Goal: Task Accomplishment & Management: Use online tool/utility

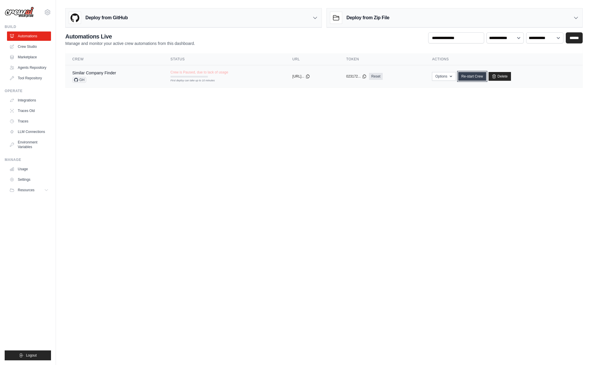
click at [476, 74] on link "Re-start Crew" at bounding box center [472, 76] width 28 height 9
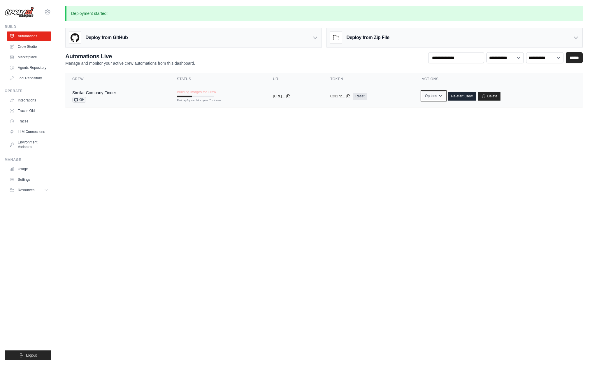
click at [443, 96] on icon "button" at bounding box center [440, 96] width 5 height 5
click at [490, 130] on body "mischa.vanoijen@konecta.com Settings Build Automations Resources Blog" at bounding box center [296, 182] width 592 height 365
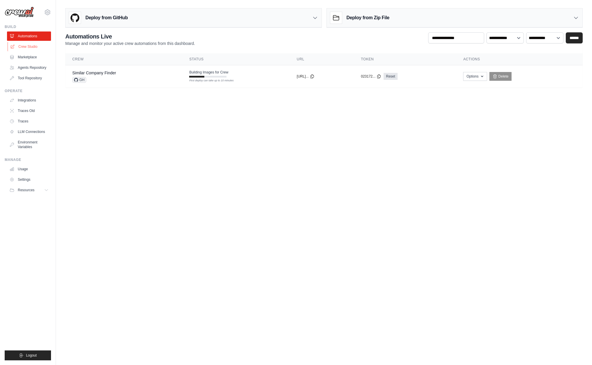
click at [25, 46] on link "Crew Studio" at bounding box center [30, 46] width 44 height 9
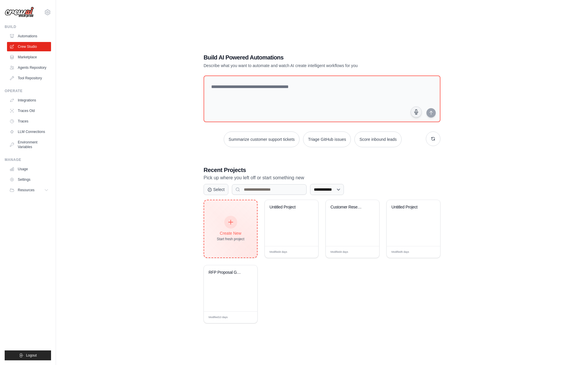
click at [227, 223] on icon at bounding box center [230, 222] width 6 height 6
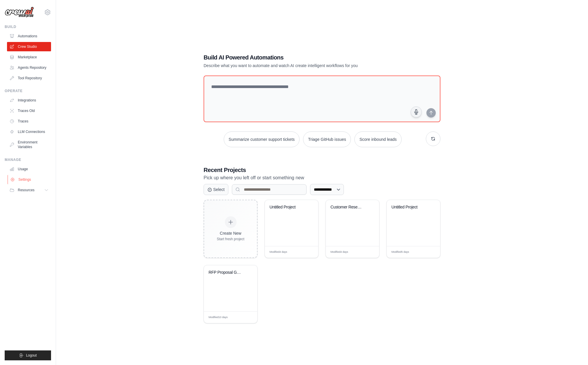
click at [26, 178] on link "Settings" at bounding box center [30, 179] width 44 height 9
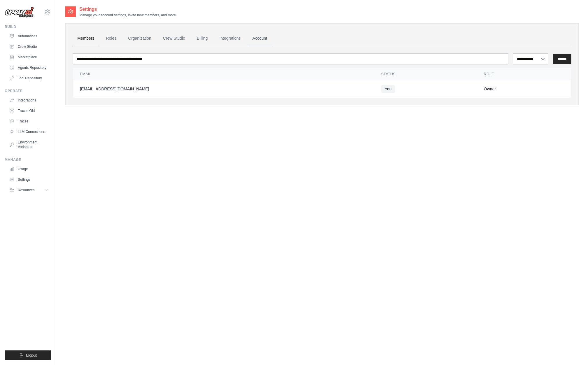
click at [258, 36] on link "Account" at bounding box center [259, 39] width 24 height 16
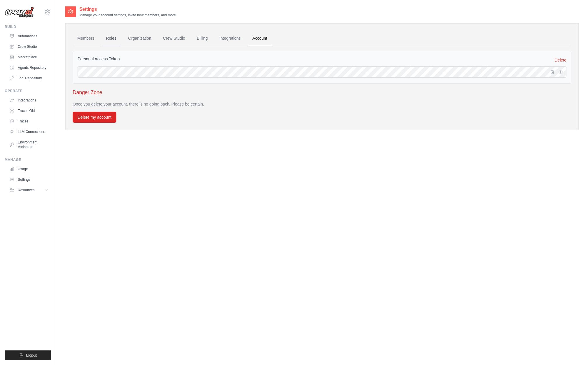
click at [113, 38] on link "Roles" at bounding box center [111, 39] width 20 height 16
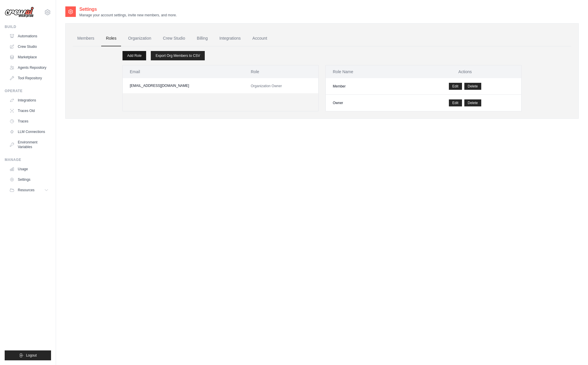
click at [135, 56] on link "Add Role" at bounding box center [134, 55] width 24 height 9
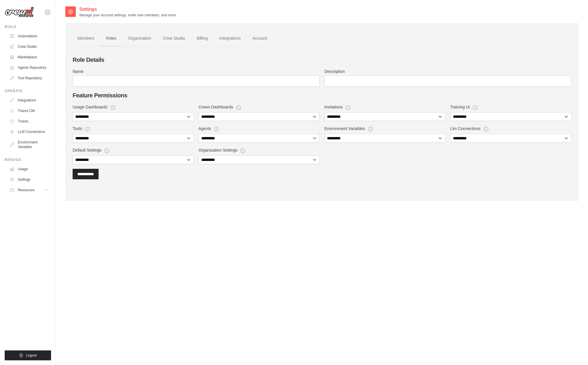
click at [115, 38] on link "Roles" at bounding box center [111, 39] width 20 height 16
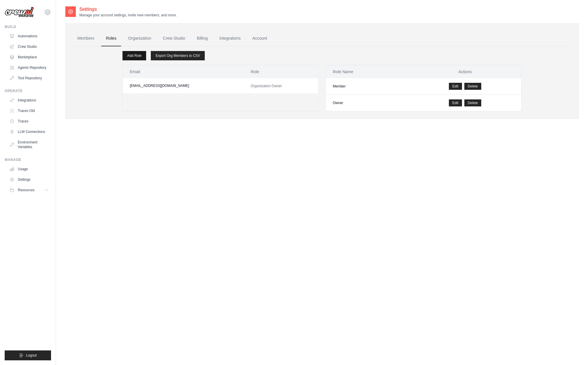
click at [133, 55] on link "Add Role" at bounding box center [134, 55] width 24 height 9
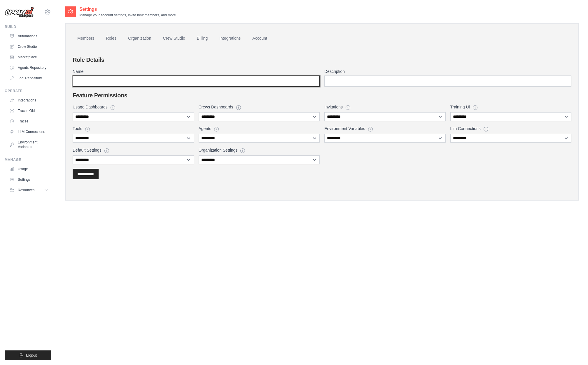
click at [112, 84] on input "Name" at bounding box center [196, 80] width 247 height 11
type input "***"
click at [111, 39] on link "Roles" at bounding box center [111, 39] width 20 height 16
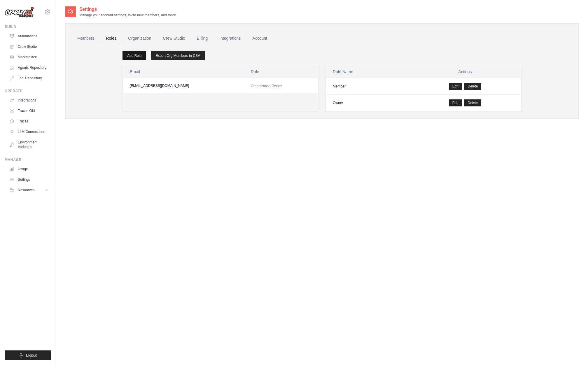
click at [133, 56] on link "Add Role" at bounding box center [134, 55] width 24 height 9
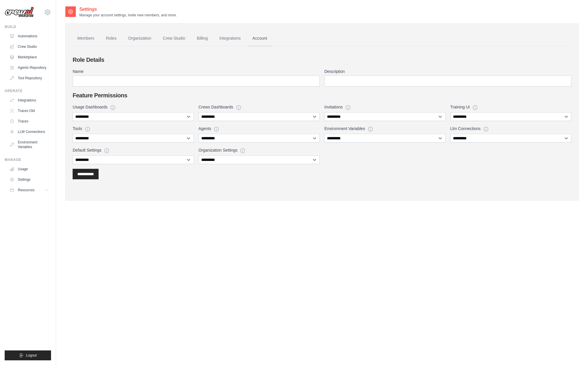
click at [255, 37] on link "Account" at bounding box center [259, 39] width 24 height 16
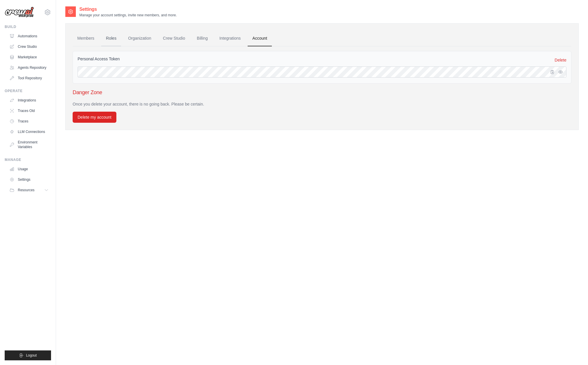
click at [109, 37] on link "Roles" at bounding box center [111, 39] width 20 height 16
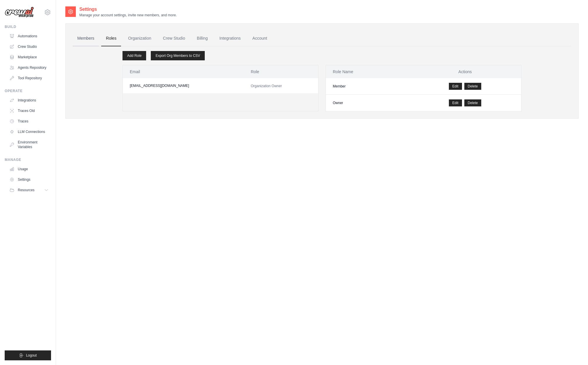
click at [84, 38] on link "Members" at bounding box center [86, 39] width 26 height 16
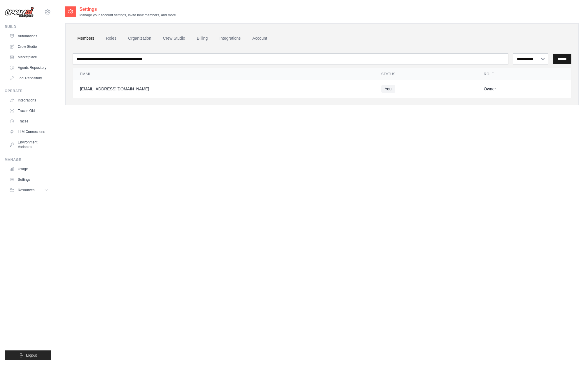
click at [563, 60] on input "******" at bounding box center [561, 59] width 19 height 10
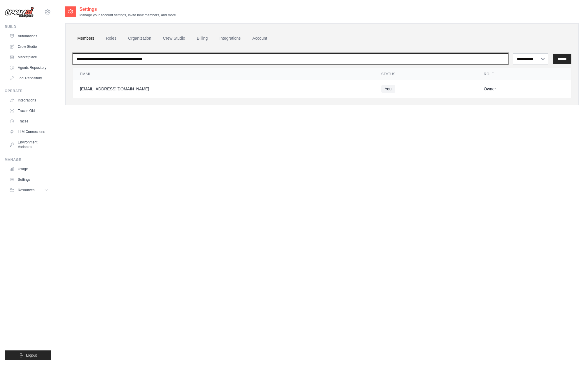
click at [142, 57] on input "email" at bounding box center [290, 58] width 435 height 11
paste input "**********"
type input "**********"
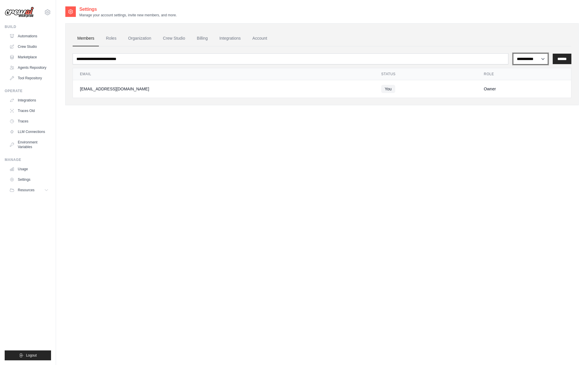
click at [537, 57] on select "**********" at bounding box center [530, 58] width 35 height 11
select select "******"
click at [513, 53] on select "**********" at bounding box center [530, 58] width 35 height 11
click at [565, 60] on input "******" at bounding box center [561, 59] width 19 height 10
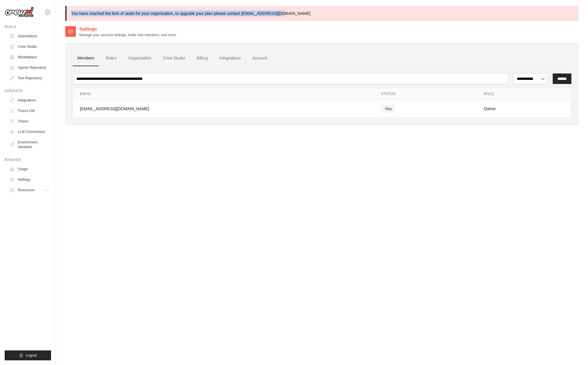
drag, startPoint x: 71, startPoint y: 13, endPoint x: 298, endPoint y: 18, distance: 226.5
click at [298, 18] on p "You have reached the limit of seats for your organization, to upgrade your plan…" at bounding box center [321, 13] width 513 height 15
copy p "You have reached the limit of seats for your organization, to upgrade your plan…"
click at [30, 36] on link "Automations" at bounding box center [30, 35] width 44 height 9
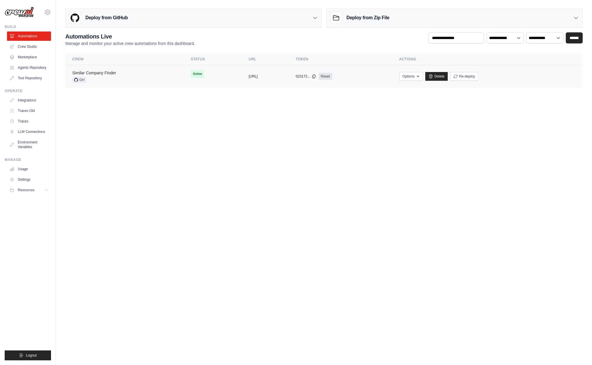
click at [97, 71] on link "Similar Company Finder" at bounding box center [94, 73] width 44 height 5
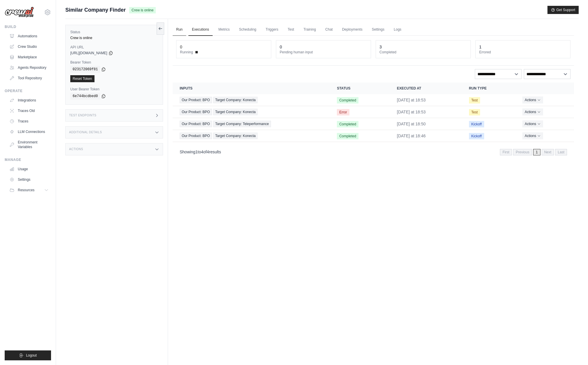
click at [180, 30] on link "Run" at bounding box center [179, 30] width 13 height 12
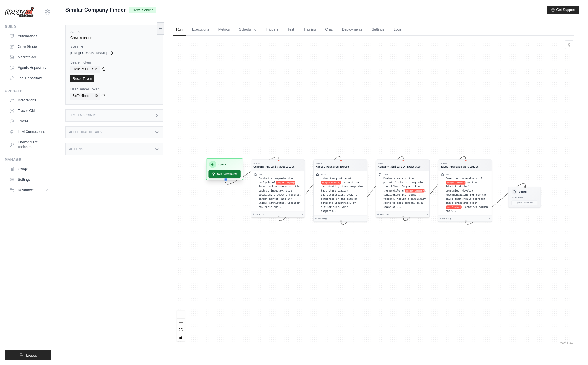
click at [223, 175] on button "Run Automation" at bounding box center [224, 174] width 32 height 8
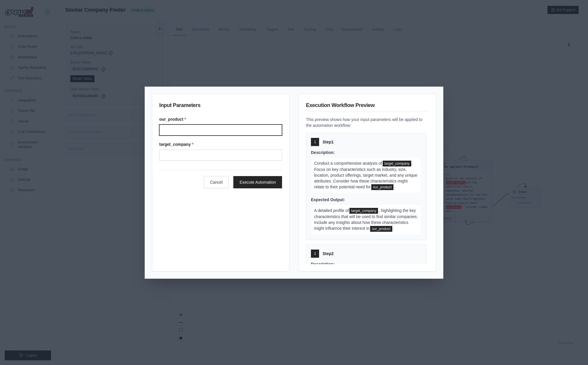
click at [175, 128] on input "Our product" at bounding box center [220, 129] width 123 height 11
type input "**********"
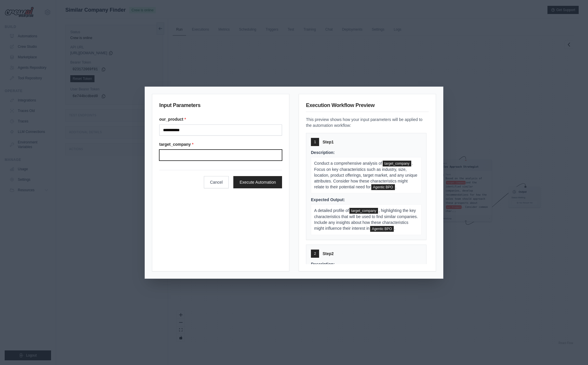
click at [177, 156] on input "Target company" at bounding box center [220, 155] width 123 height 11
type input "*******"
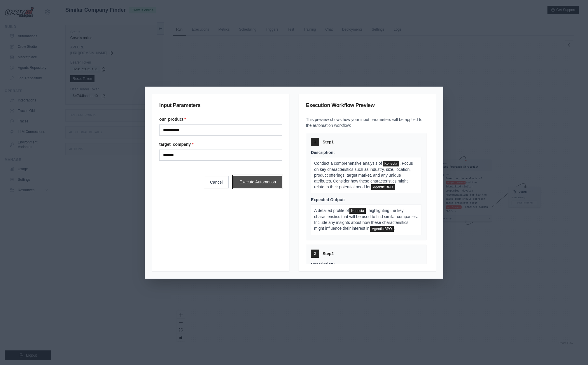
click at [261, 183] on button "Execute Automation" at bounding box center [257, 182] width 49 height 12
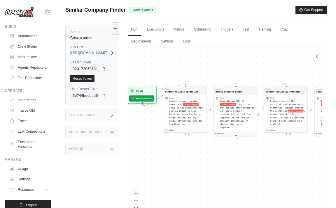
drag, startPoint x: 181, startPoint y: 104, endPoint x: 226, endPoint y: 79, distance: 51.4
click at [226, 79] on div "Agent Company Analysis Specialist Task Conduct a comprehensive analysis of targ…" at bounding box center [225, 136] width 194 height 177
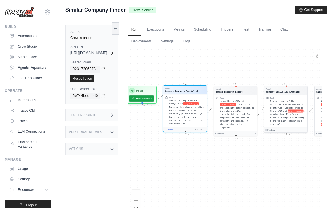
scroll to position [13, 0]
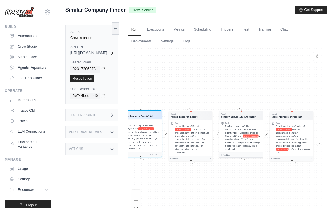
click at [153, 116] on div "Company Analysis Specialist" at bounding box center [136, 116] width 33 height 3
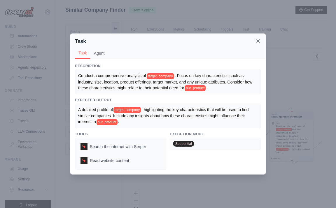
click at [260, 42] on icon at bounding box center [258, 41] width 6 height 6
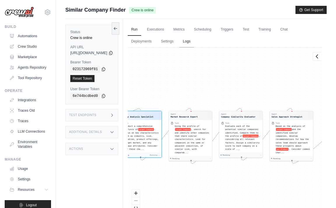
click at [194, 40] on link "Logs" at bounding box center [186, 42] width 15 height 12
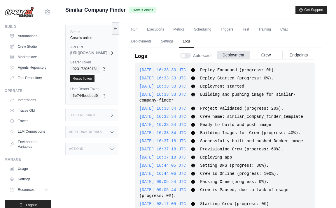
scroll to position [161, 0]
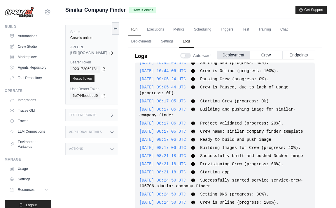
click at [141, 29] on link "Run" at bounding box center [134, 30] width 13 height 12
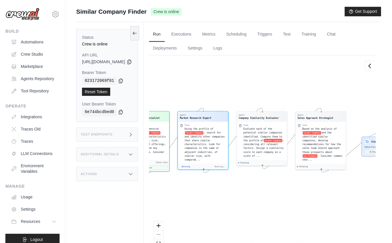
scroll to position [102, 0]
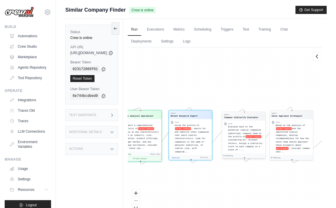
drag, startPoint x: 258, startPoint y: 155, endPoint x: 261, endPoint y: 157, distance: 3.6
click at [261, 157] on div "Pending -" at bounding box center [243, 156] width 43 height 5
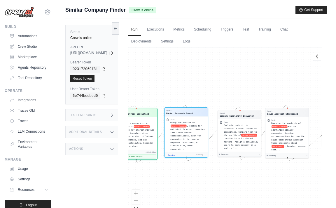
drag, startPoint x: 201, startPoint y: 180, endPoint x: 221, endPoint y: 119, distance: 64.1
click at [221, 119] on div "Agent Company Analysis Specialist Task Conduct a comprehensive analysis of targ…" at bounding box center [225, 136] width 194 height 177
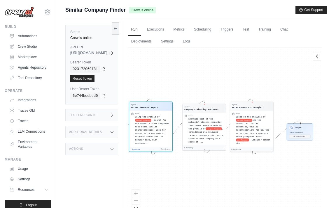
drag, startPoint x: 264, startPoint y: 86, endPoint x: 194, endPoint y: 69, distance: 72.9
click at [194, 69] on div "Agent Company Analysis Specialist Task Conduct a comprehensive analysis of targ…" at bounding box center [225, 136] width 194 height 177
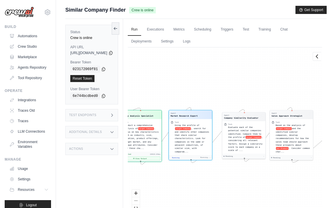
click at [140, 201] on div "React Flow controls" at bounding box center [136, 205] width 8 height 30
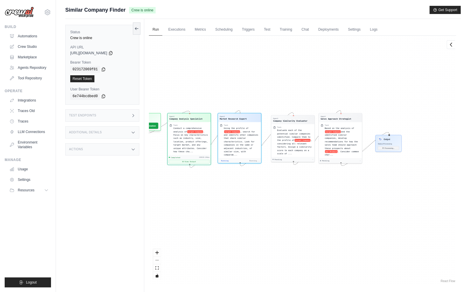
scroll to position [32, 0]
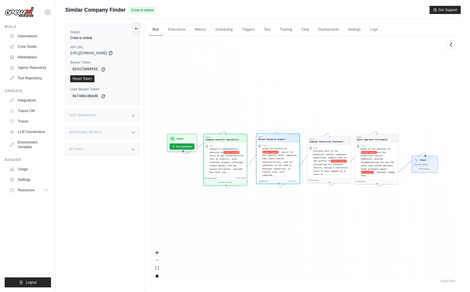
click at [286, 138] on div "Agent Market Research Expert" at bounding box center [278, 138] width 40 height 5
click at [323, 29] on link "Deployments" at bounding box center [328, 30] width 27 height 12
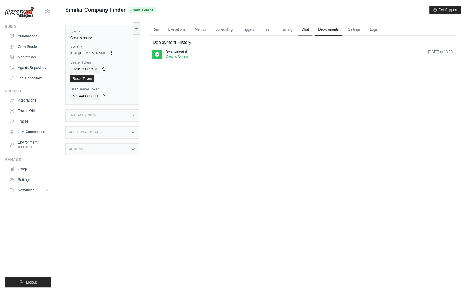
click at [302, 30] on link "Chat" at bounding box center [305, 30] width 14 height 12
click at [154, 28] on link "Run" at bounding box center [155, 30] width 13 height 12
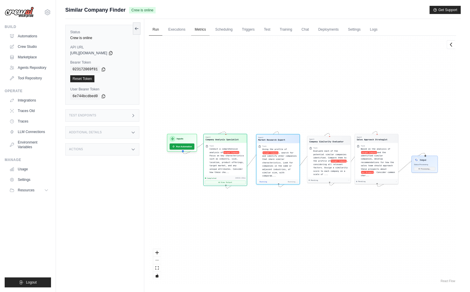
click at [200, 28] on link "Metrics" at bounding box center [200, 30] width 18 height 12
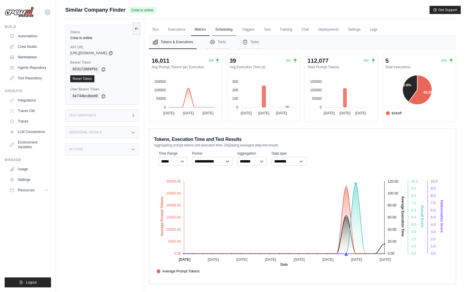
click at [222, 30] on link "Scheduling" at bounding box center [224, 30] width 24 height 12
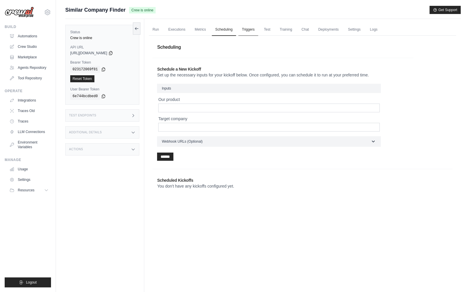
click at [252, 30] on link "Triggers" at bounding box center [248, 30] width 20 height 12
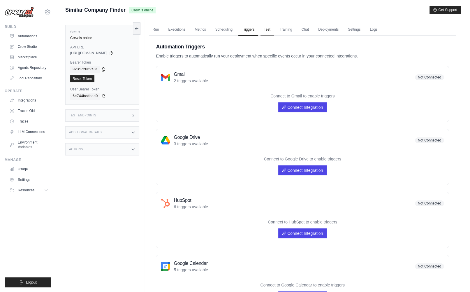
click at [270, 30] on link "Test" at bounding box center [267, 30] width 13 height 12
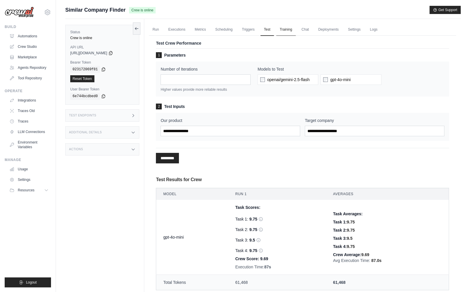
click at [289, 29] on link "Training" at bounding box center [286, 30] width 20 height 12
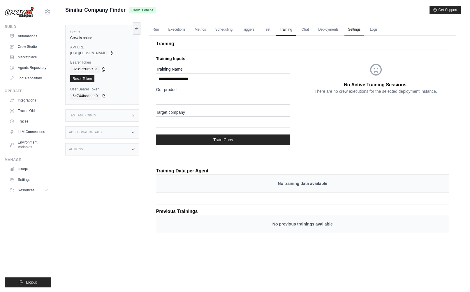
click at [354, 30] on link "Settings" at bounding box center [354, 30] width 20 height 12
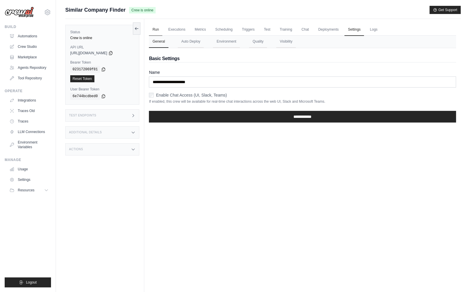
click at [153, 26] on link "Run" at bounding box center [155, 30] width 13 height 12
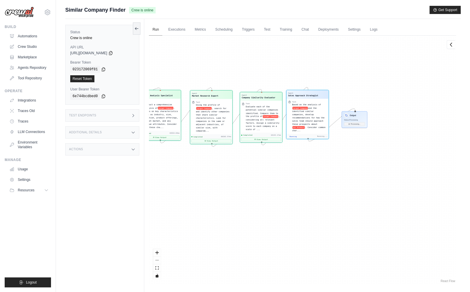
scroll to position [186, 0]
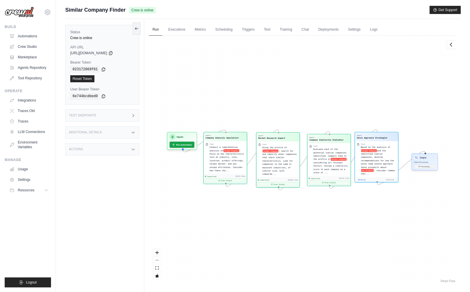
click at [430, 159] on div "Output" at bounding box center [424, 157] width 21 height 5
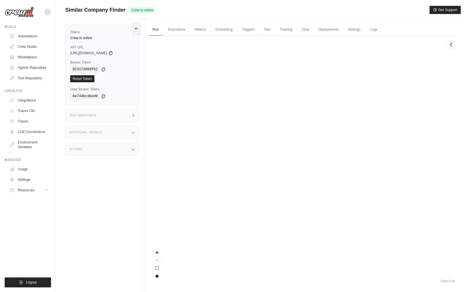
scroll to position [3065, 0]
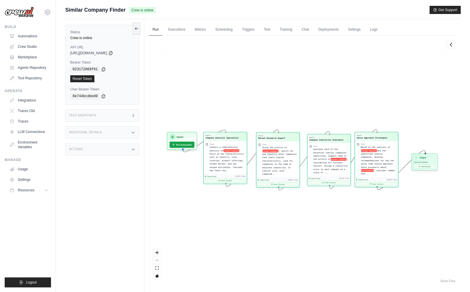
click at [430, 158] on div "Output" at bounding box center [424, 157] width 21 height 5
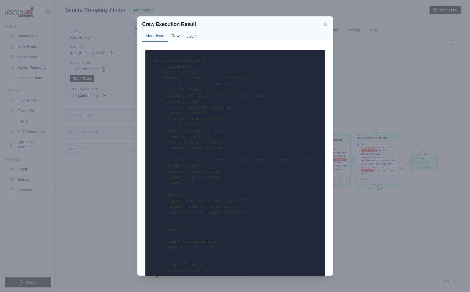
click at [175, 38] on button "Raw" at bounding box center [175, 35] width 15 height 11
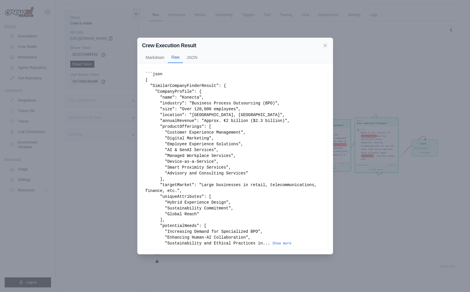
scroll to position [24, 0]
click at [276, 244] on button "Show more" at bounding box center [281, 243] width 19 height 5
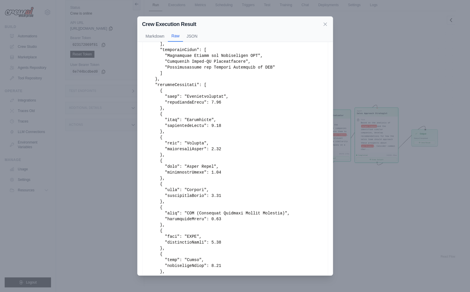
scroll to position [144, 0]
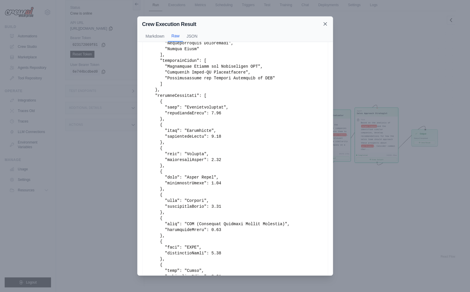
click at [325, 24] on icon at bounding box center [325, 23] width 3 height 3
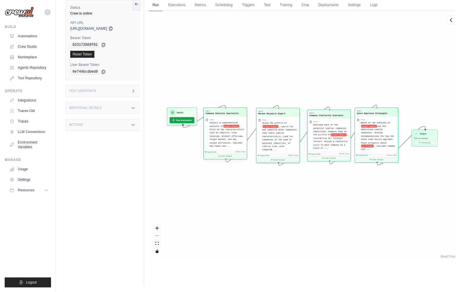
click at [135, 90] on icon at bounding box center [133, 91] width 5 height 5
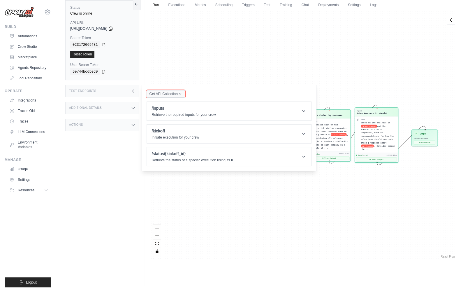
click at [182, 94] on icon "button" at bounding box center [180, 94] width 5 height 5
click at [213, 93] on div "Get API Collection Postman API Collection /inputs Retrieve the required inputs …" at bounding box center [229, 128] width 165 height 76
click at [198, 111] on div "/inputs Retrieve the required inputs for your crew" at bounding box center [184, 111] width 64 height 12
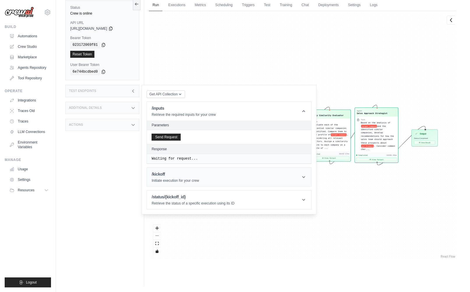
click at [195, 174] on h1 "/kickoff" at bounding box center [176, 174] width 48 height 6
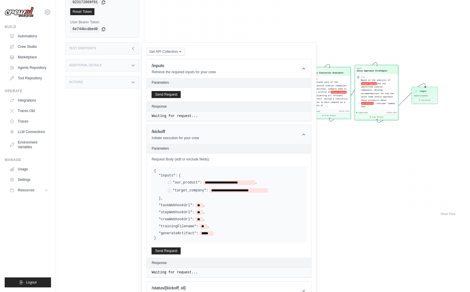
scroll to position [79, 0]
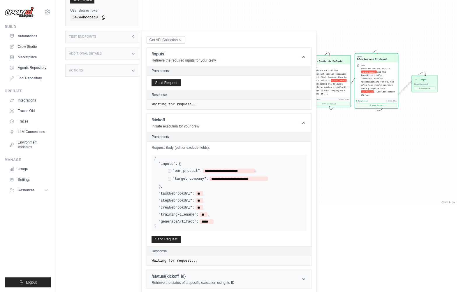
click at [304, 276] on icon at bounding box center [304, 279] width 6 height 6
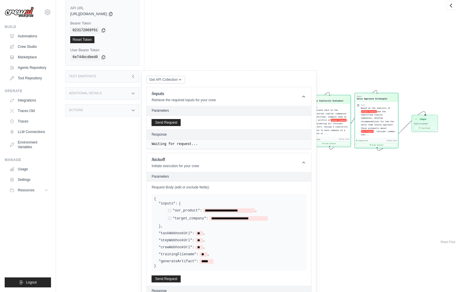
scroll to position [0, 0]
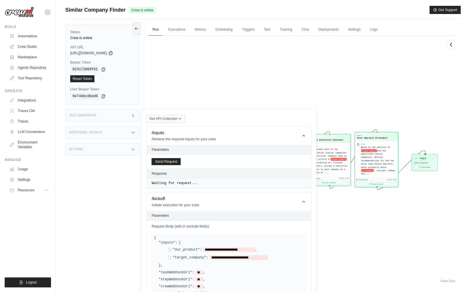
click at [118, 131] on div "Additional Details" at bounding box center [102, 132] width 74 height 12
click at [89, 190] on div "Actions" at bounding box center [102, 183] width 74 height 12
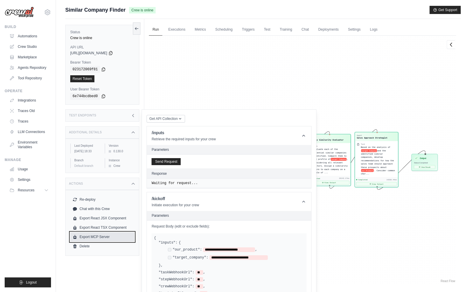
click at [107, 241] on link "Export MCP Server" at bounding box center [102, 236] width 64 height 9
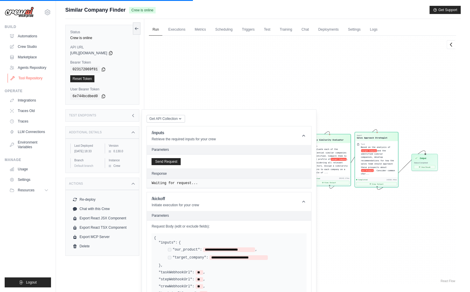
click at [26, 81] on link "Tool Repository" at bounding box center [30, 77] width 44 height 9
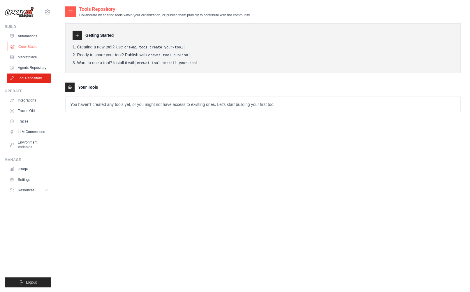
click at [30, 45] on link "Crew Studio" at bounding box center [30, 46] width 44 height 9
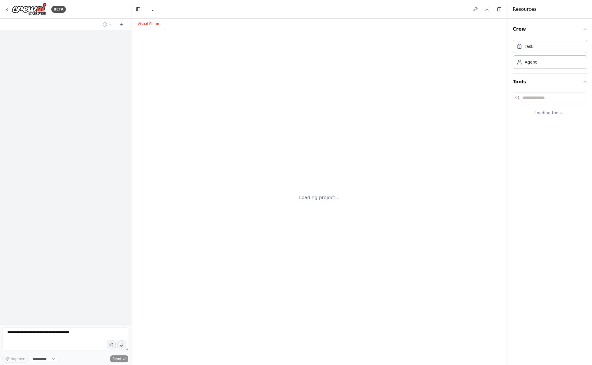
select select "****"
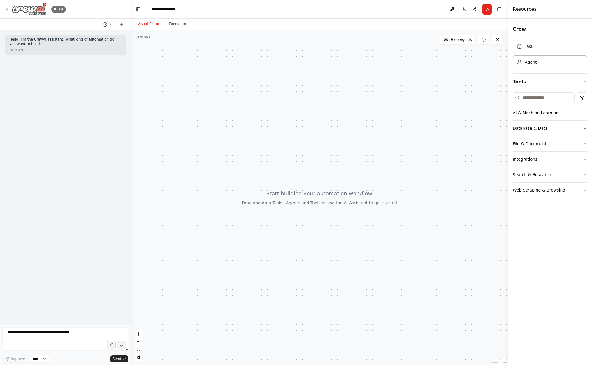
click at [7, 9] on icon at bounding box center [7, 9] width 5 height 5
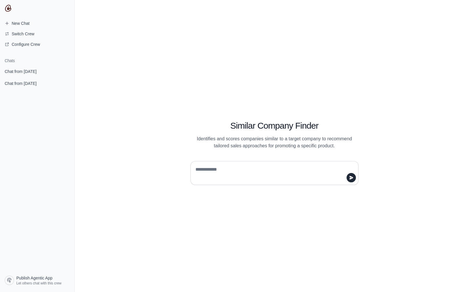
click at [211, 173] on textarea at bounding box center [272, 173] width 157 height 16
type textarea "**********"
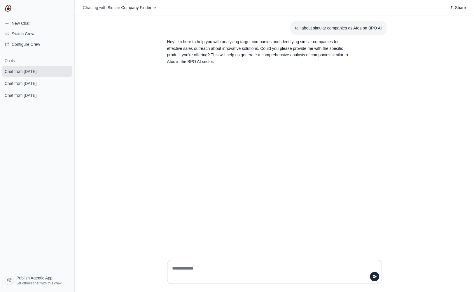
click at [185, 268] on textarea at bounding box center [272, 271] width 203 height 16
type textarea "*****"
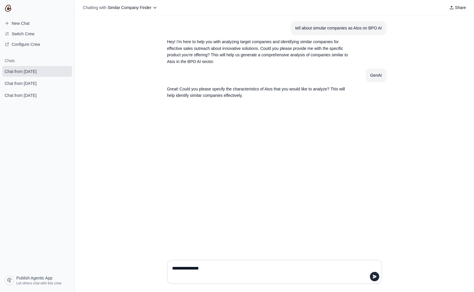
type textarea "**********"
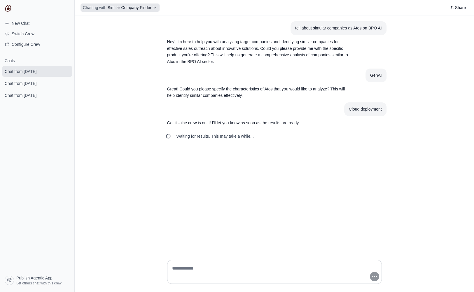
click at [155, 7] on icon at bounding box center [154, 7] width 5 height 5
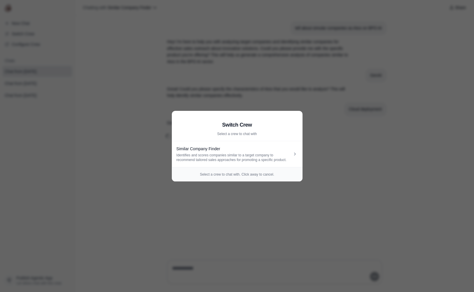
click at [305, 94] on aside "Switch Crew Select a crew to chat with Similar Company Finder Identifies and sc…" at bounding box center [237, 146] width 474 height 292
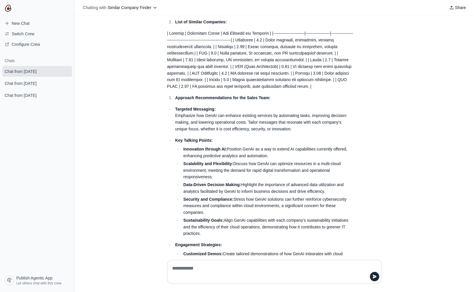
scroll to position [236, 0]
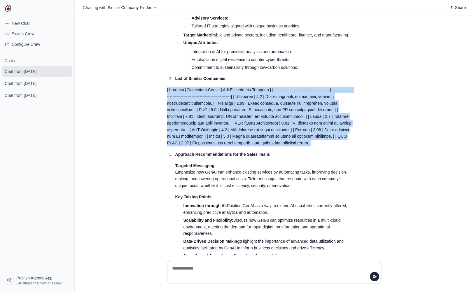
drag, startPoint x: 165, startPoint y: 82, endPoint x: 302, endPoint y: 136, distance: 148.2
click at [302, 136] on section "A SimilarCompanyFinderResult Object Detailed Profile of Atos: Industry: Informa…" at bounding box center [260, 150] width 196 height 512
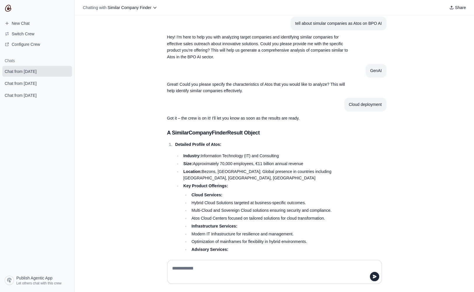
scroll to position [0, 0]
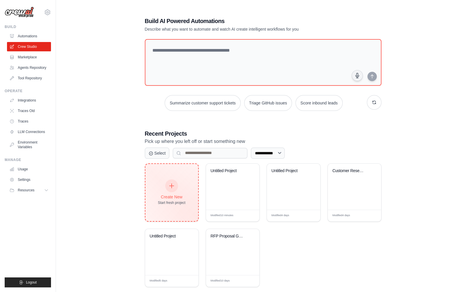
click at [178, 188] on div "Create New Start fresh project" at bounding box center [172, 192] width 28 height 25
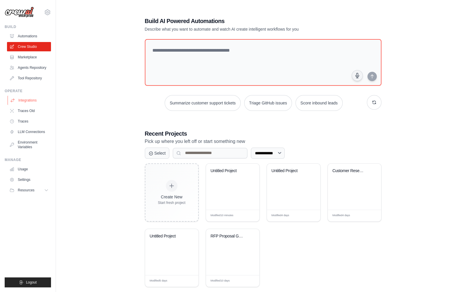
click at [26, 99] on link "Integrations" at bounding box center [30, 100] width 44 height 9
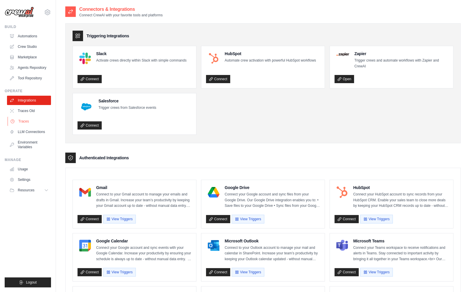
click at [20, 120] on link "Traces" at bounding box center [30, 121] width 44 height 9
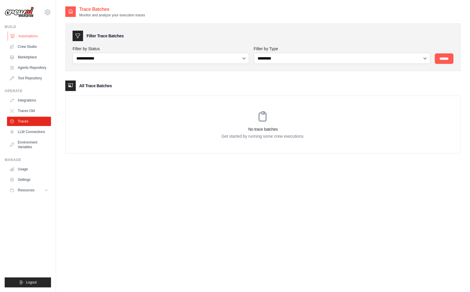
click at [26, 36] on link "Automations" at bounding box center [30, 35] width 44 height 9
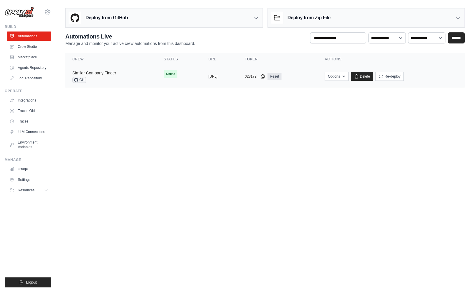
click at [108, 73] on link "Similar Company Finder" at bounding box center [94, 73] width 44 height 5
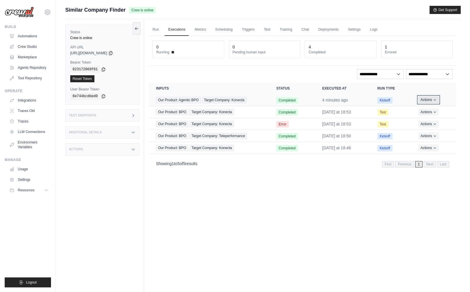
click at [430, 101] on button "Actions" at bounding box center [428, 99] width 21 height 7
click at [425, 109] on link "View Details" at bounding box center [430, 110] width 37 height 9
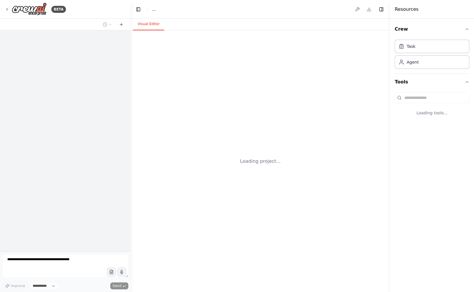
select select "****"
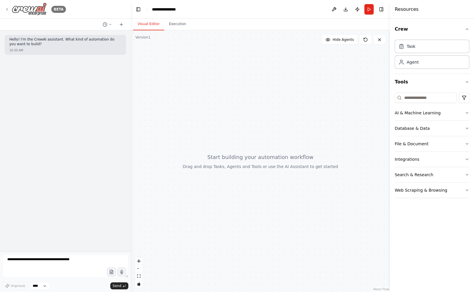
click at [8, 8] on icon at bounding box center [7, 9] width 5 height 5
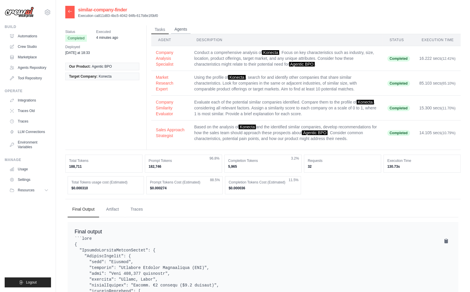
click at [179, 26] on button "Agents" at bounding box center [181, 29] width 20 height 9
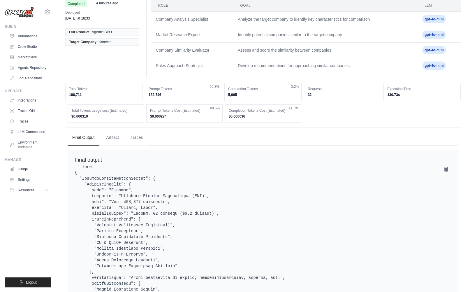
scroll to position [34, 0]
click at [135, 135] on button "Traces" at bounding box center [137, 137] width 22 height 16
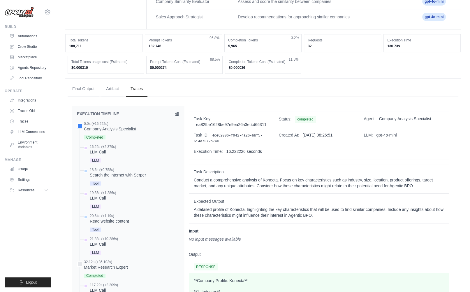
scroll to position [108, 0]
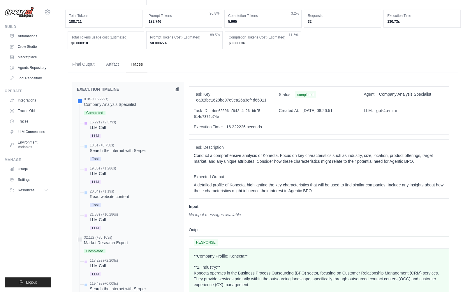
click at [99, 127] on div "LLM Call" at bounding box center [103, 127] width 26 height 6
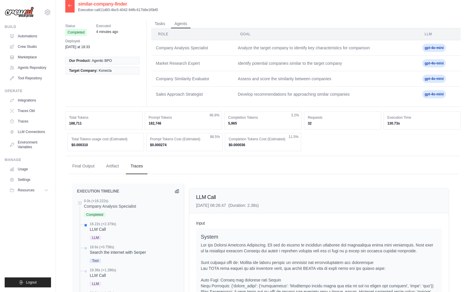
scroll to position [0, 0]
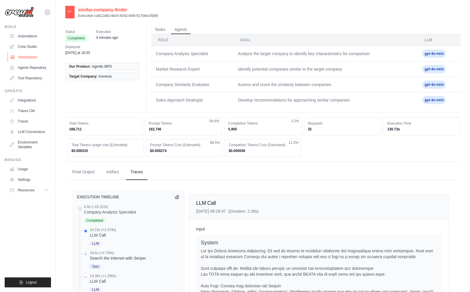
click at [34, 58] on link "Marketplace" at bounding box center [30, 56] width 44 height 9
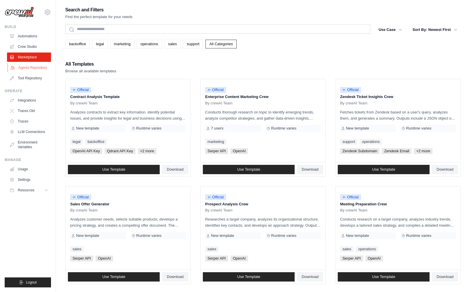
click at [31, 68] on link "Agents Repository" at bounding box center [30, 67] width 44 height 9
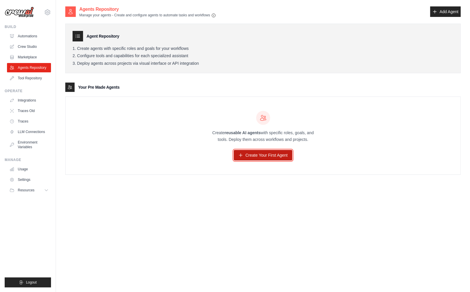
click at [267, 154] on link "Create Your First Agent" at bounding box center [263, 155] width 59 height 10
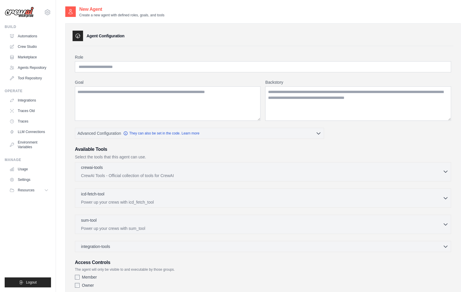
click at [445, 173] on icon "button" at bounding box center [446, 171] width 6 height 6
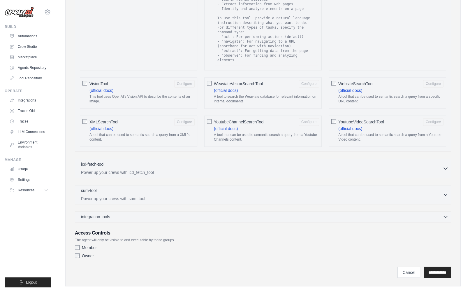
scroll to position [954, 0]
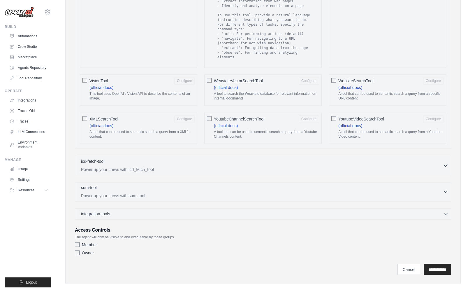
click at [229, 166] on div "icd-fetch-tool 0 selected Power up your crews with icd_fetch_tool IcdFetchTool" at bounding box center [263, 165] width 376 height 19
click at [445, 162] on icon "button" at bounding box center [446, 165] width 6 height 6
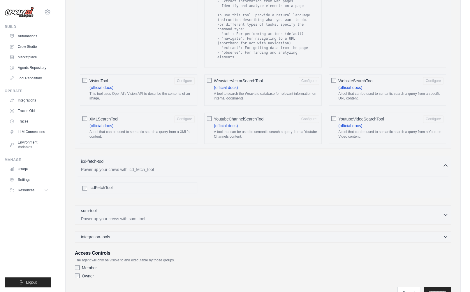
click at [444, 233] on icon "button" at bounding box center [446, 236] width 6 height 6
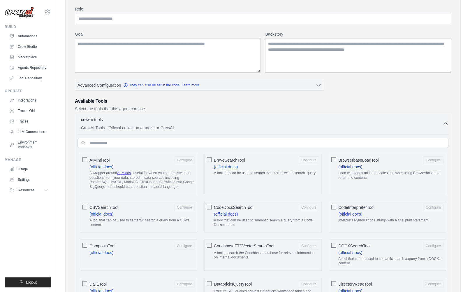
scroll to position [60, 0]
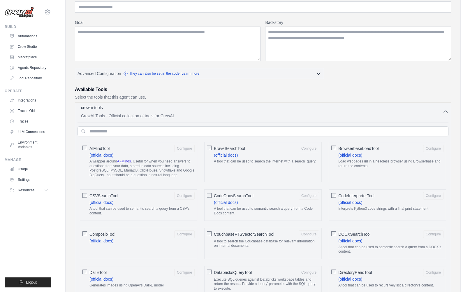
click at [444, 110] on icon "button" at bounding box center [446, 112] width 6 height 6
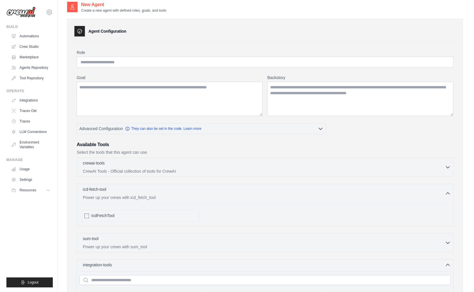
scroll to position [0, 0]
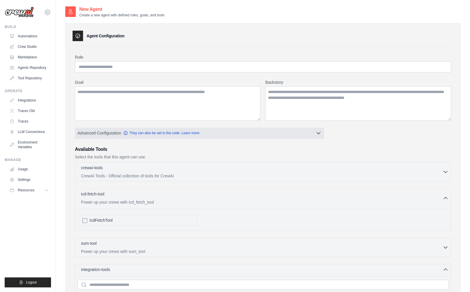
click at [319, 135] on icon "button" at bounding box center [319, 133] width 6 height 6
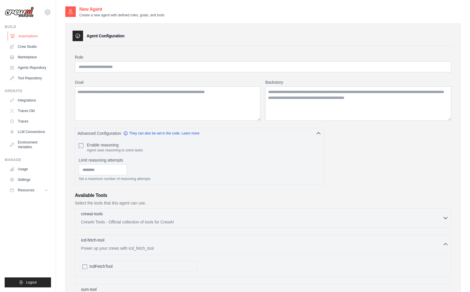
click at [24, 35] on link "Automations" at bounding box center [30, 35] width 44 height 9
